Goal: Transaction & Acquisition: Subscribe to service/newsletter

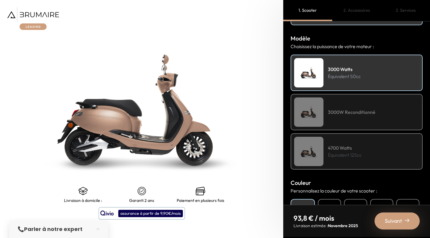
scroll to position [168, 0]
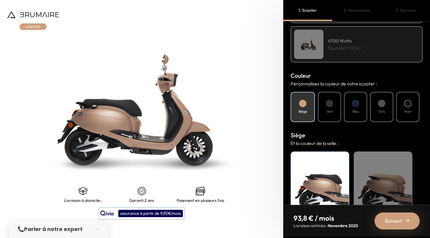
click at [336, 110] on div "Vert" at bounding box center [329, 107] width 23 height 30
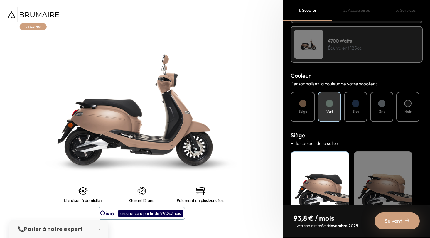
click at [332, 112] on h4 "Vert" at bounding box center [329, 111] width 6 height 5
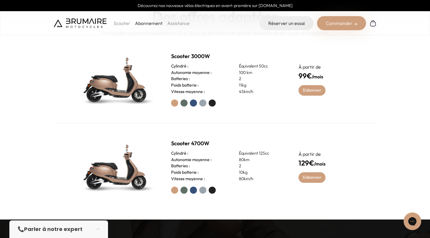
click at [183, 107] on div "Scooter 3000W Cylindré : Équivalent 50cc Autonomie moyenne : 100 km Batteries :…" at bounding box center [215, 79] width 323 height 87
click at [183, 106] on label at bounding box center [183, 102] width 7 height 7
click at [187, 191] on label at bounding box center [183, 190] width 7 height 7
